Goal: Use online tool/utility: Utilize a website feature to perform a specific function

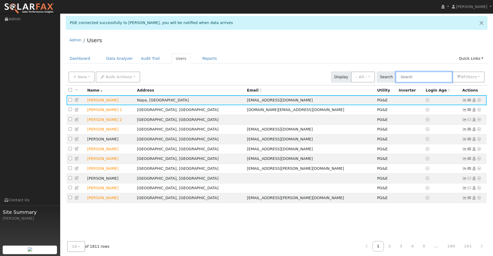
click at [413, 81] on input "text" at bounding box center [423, 77] width 57 height 11
click at [410, 75] on input "text" at bounding box center [423, 77] width 57 height 11
paste input "[PERSON_NAME]"
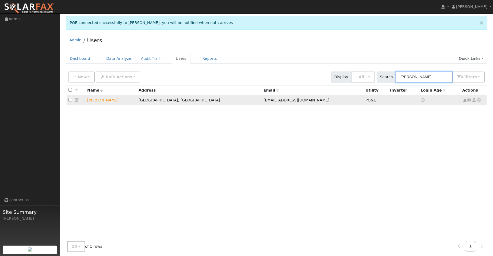
type input "[PERSON_NAME]"
click at [480, 101] on icon at bounding box center [478, 100] width 5 height 4
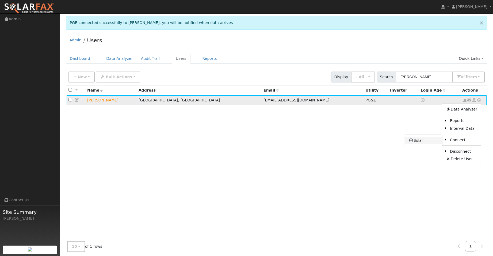
click at [428, 140] on link "Solar" at bounding box center [423, 140] width 37 height 7
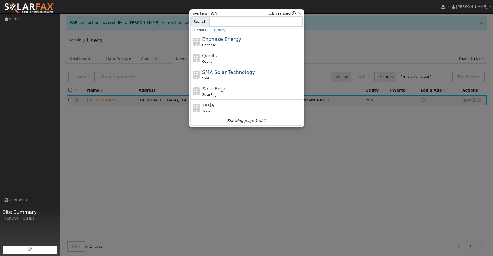
click at [338, 58] on div at bounding box center [246, 128] width 493 height 256
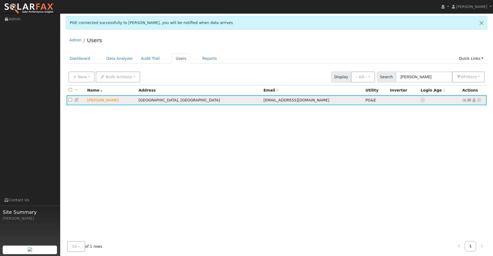
click at [101, 102] on td "[PERSON_NAME]" at bounding box center [110, 100] width 51 height 10
click at [69, 100] on input "checkbox" at bounding box center [69, 99] width 3 height 3
click at [479, 102] on icon at bounding box center [478, 100] width 5 height 4
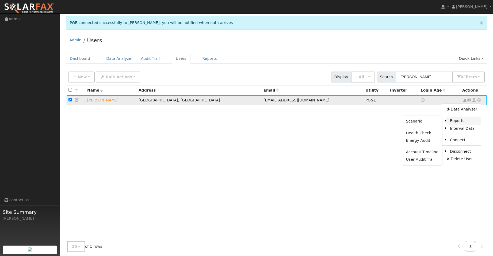
click at [471, 122] on link "Reports" at bounding box center [463, 120] width 35 height 7
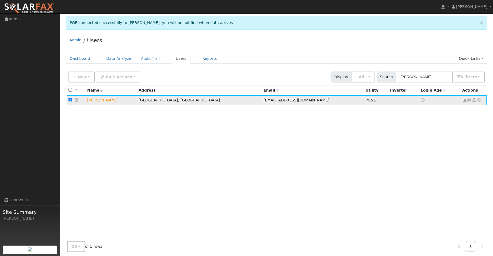
click at [70, 100] on input "checkbox" at bounding box center [69, 99] width 3 height 3
checkbox input "false"
click at [479, 100] on icon at bounding box center [478, 100] width 5 height 4
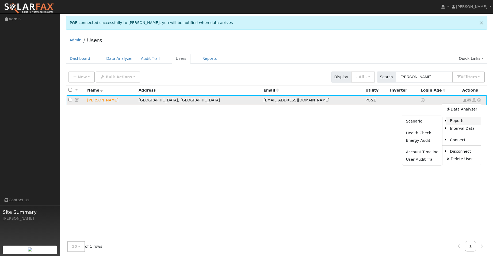
click at [459, 123] on link "Reports" at bounding box center [463, 120] width 35 height 7
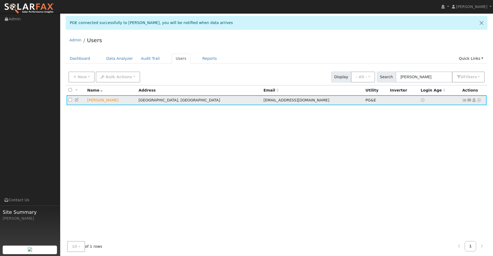
click at [479, 102] on icon at bounding box center [478, 100] width 5 height 4
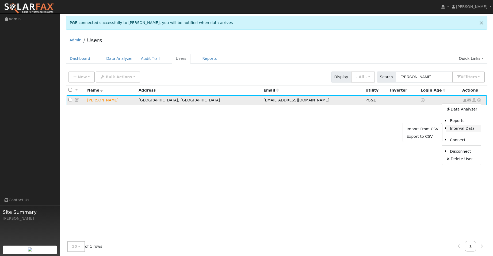
click at [471, 128] on link "Interval Data" at bounding box center [463, 128] width 35 height 7
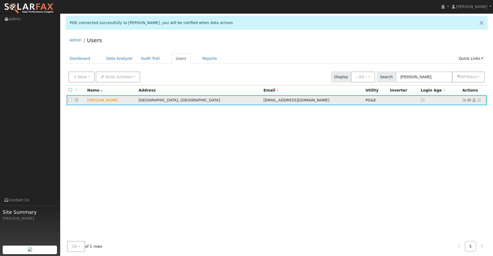
click at [480, 101] on icon at bounding box center [478, 100] width 5 height 4
click at [467, 110] on link "Data Analyzer" at bounding box center [461, 109] width 39 height 7
